Goal: Navigation & Orientation: Go to known website

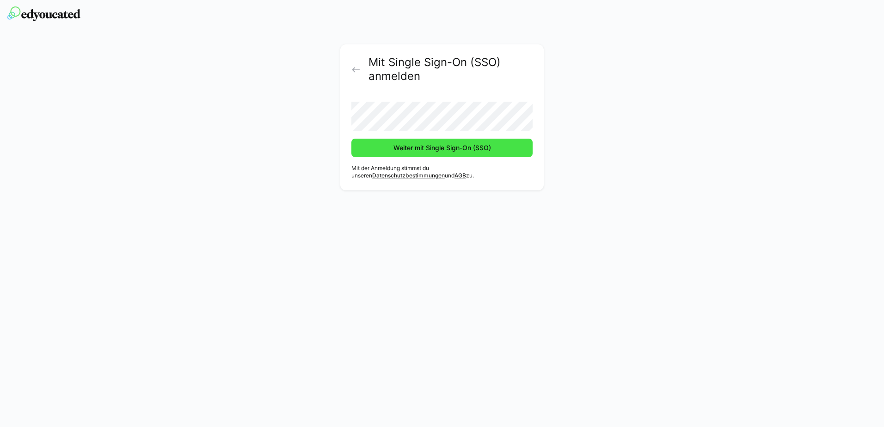
click at [387, 156] on span "Weiter mit Single Sign-On (SSO)" at bounding box center [441, 148] width 181 height 18
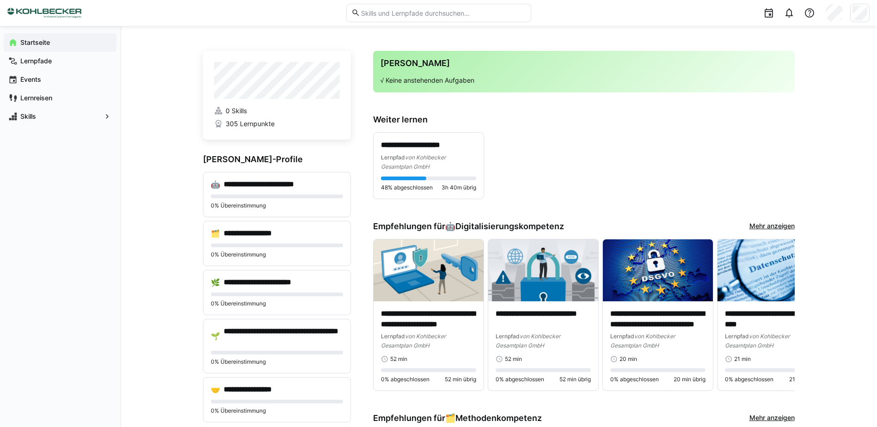
click at [776, 173] on div "**********" at bounding box center [583, 165] width 421 height 67
